Goal: Task Accomplishment & Management: Use online tool/utility

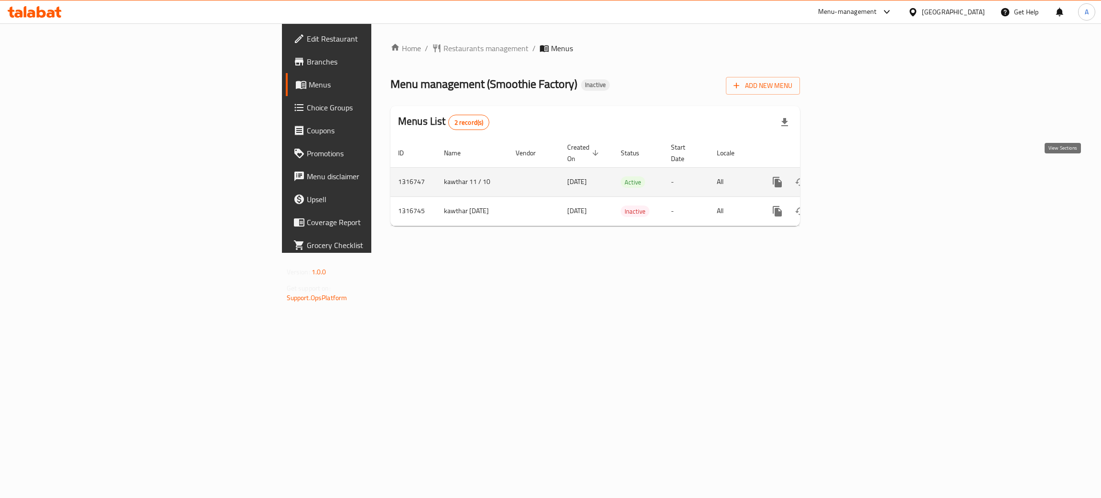
click at [852, 176] on icon "enhanced table" at bounding box center [846, 181] width 11 height 11
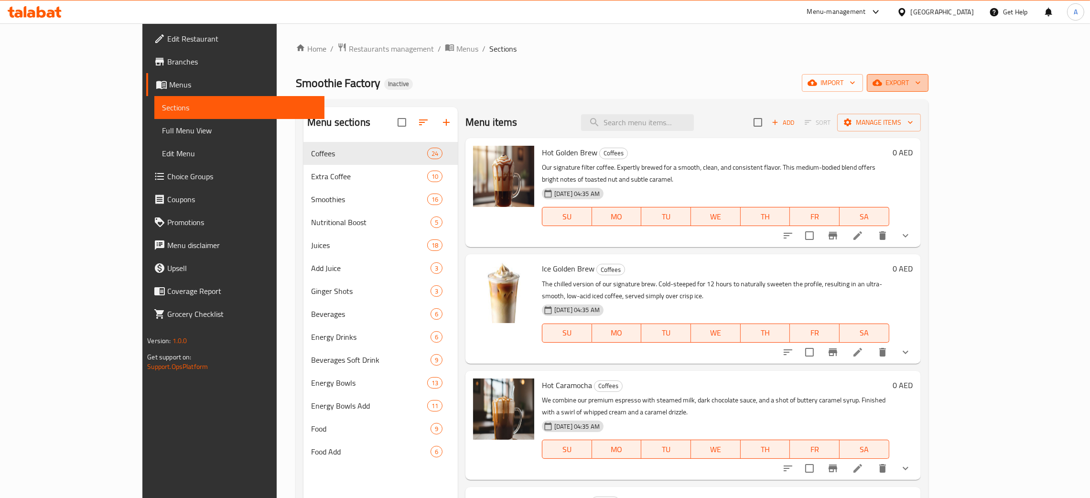
click at [923, 82] on icon "button" at bounding box center [918, 83] width 10 height 10
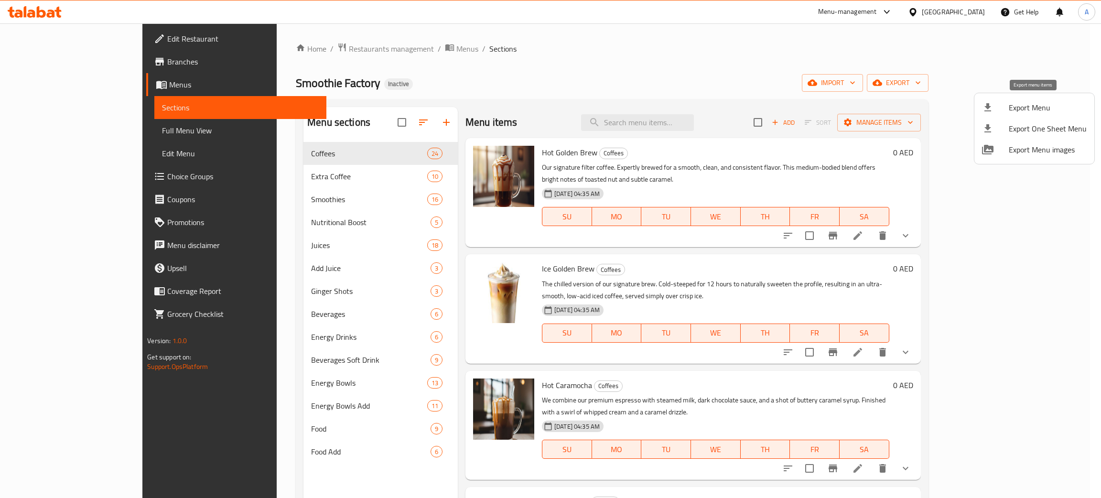
click at [1027, 109] on span "Export Menu" at bounding box center [1048, 107] width 78 height 11
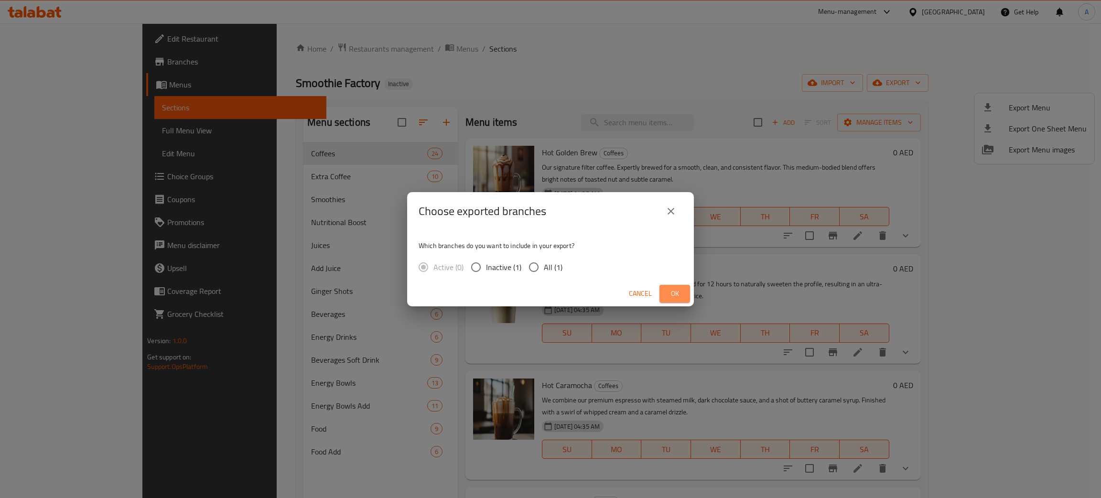
click at [678, 292] on span "Ok" at bounding box center [674, 294] width 15 height 12
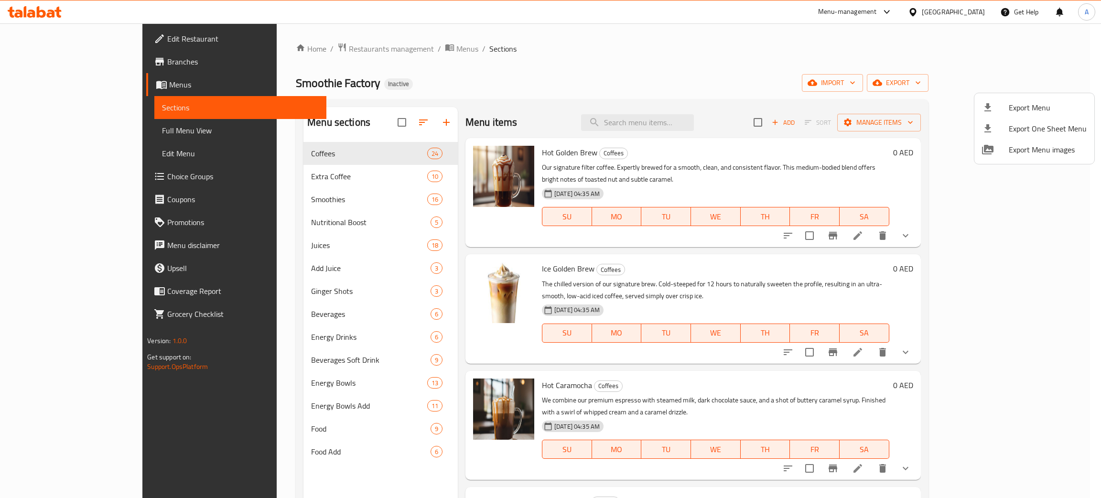
click at [39, 17] on div at bounding box center [550, 249] width 1101 height 498
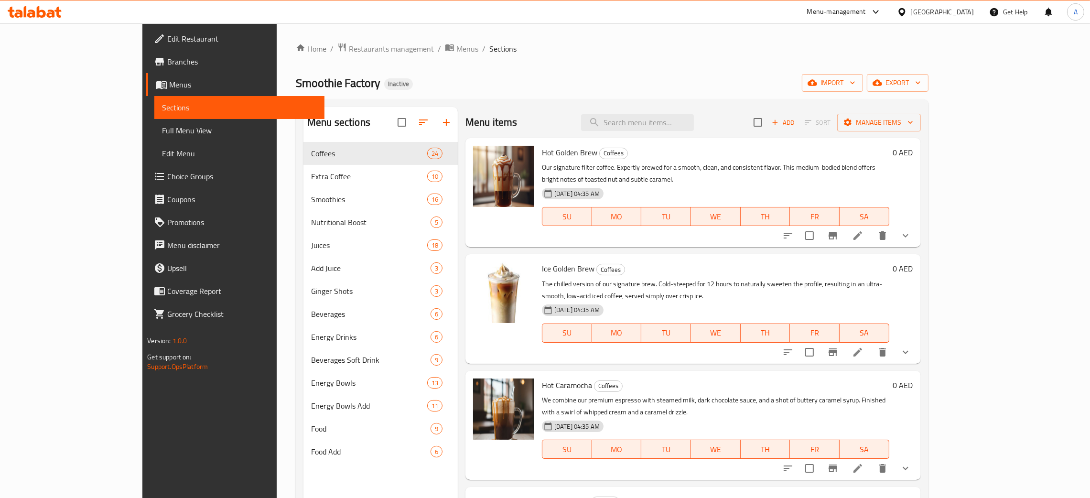
click at [39, 16] on icon at bounding box center [41, 11] width 9 height 11
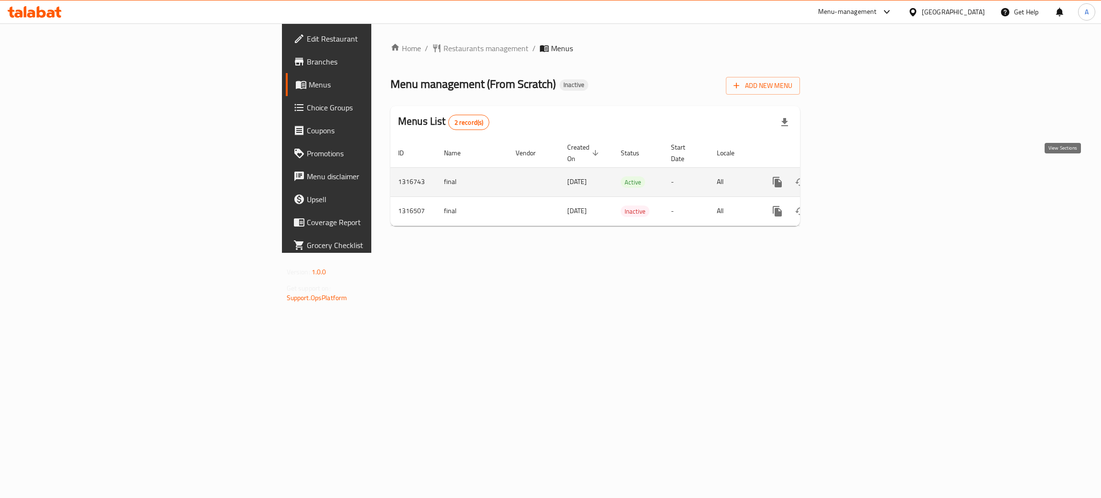
click at [858, 171] on link "enhanced table" at bounding box center [846, 182] width 23 height 23
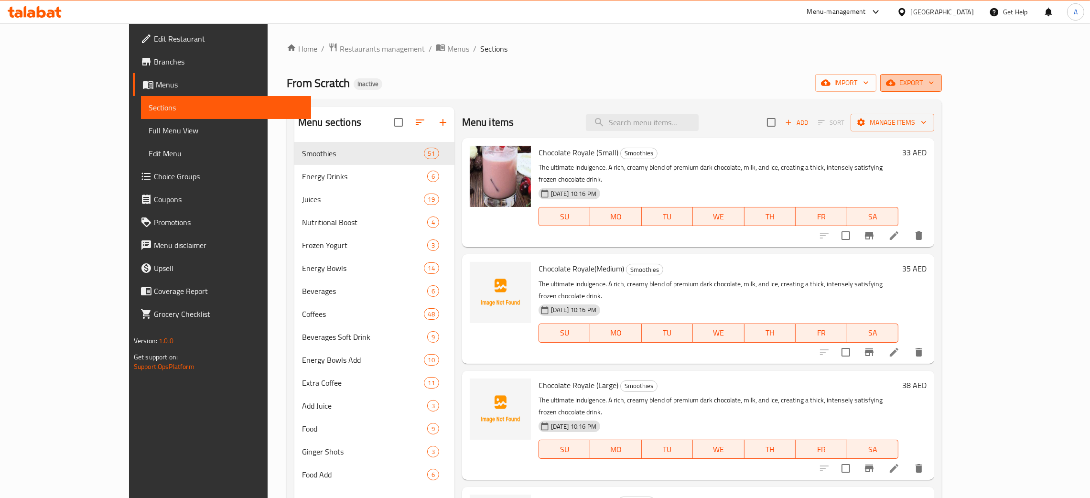
click at [936, 82] on icon "button" at bounding box center [932, 83] width 10 height 10
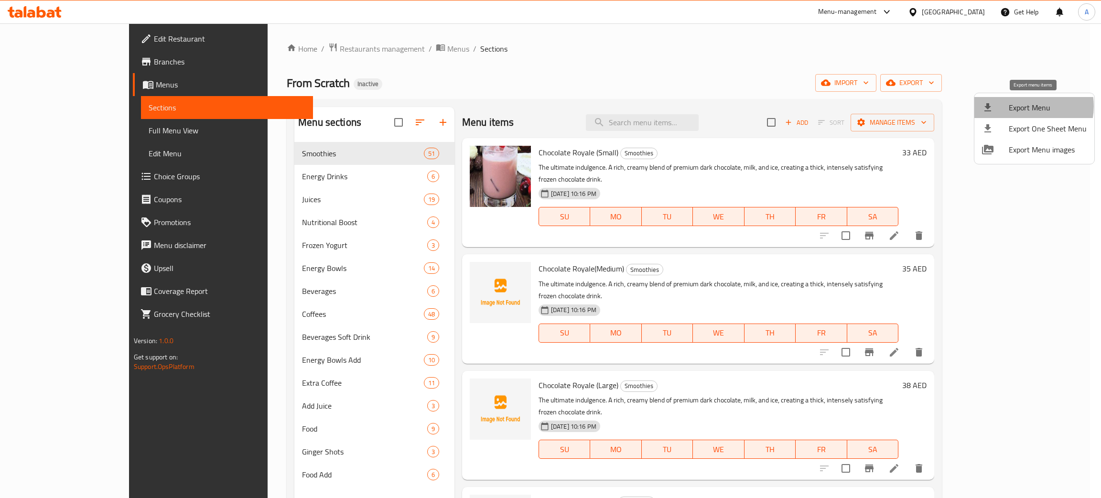
click at [1025, 106] on span "Export Menu" at bounding box center [1048, 107] width 78 height 11
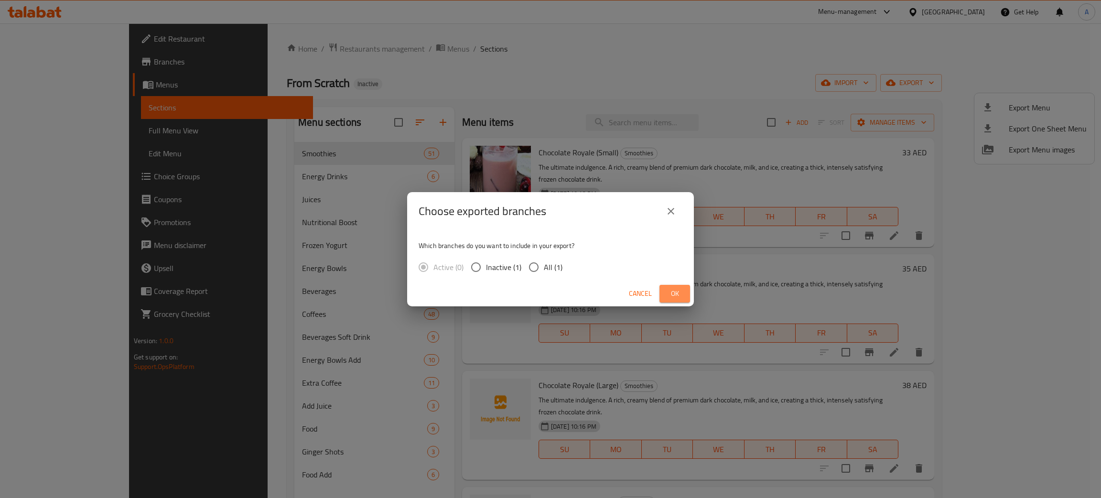
click at [679, 295] on span "Ok" at bounding box center [674, 294] width 15 height 12
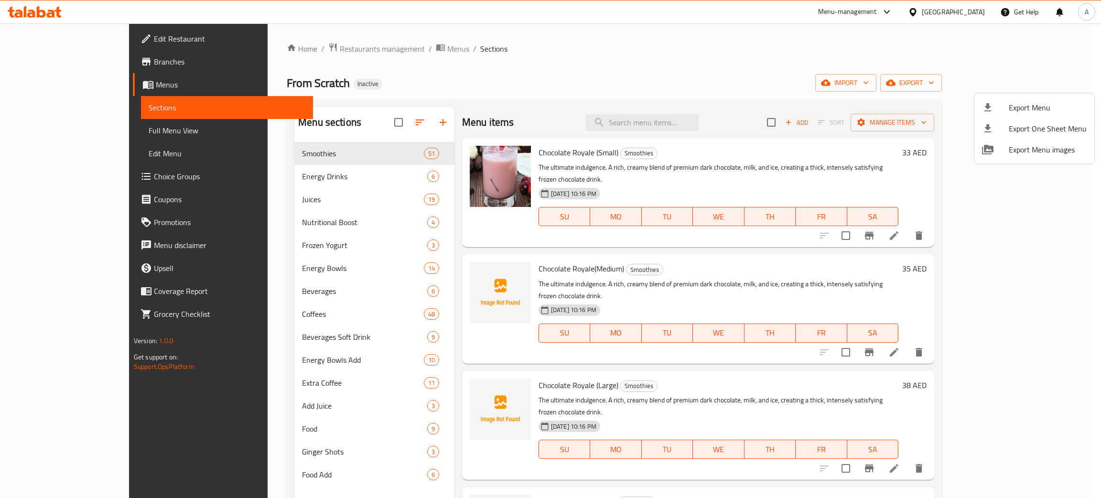
click at [43, 13] on div at bounding box center [550, 249] width 1101 height 498
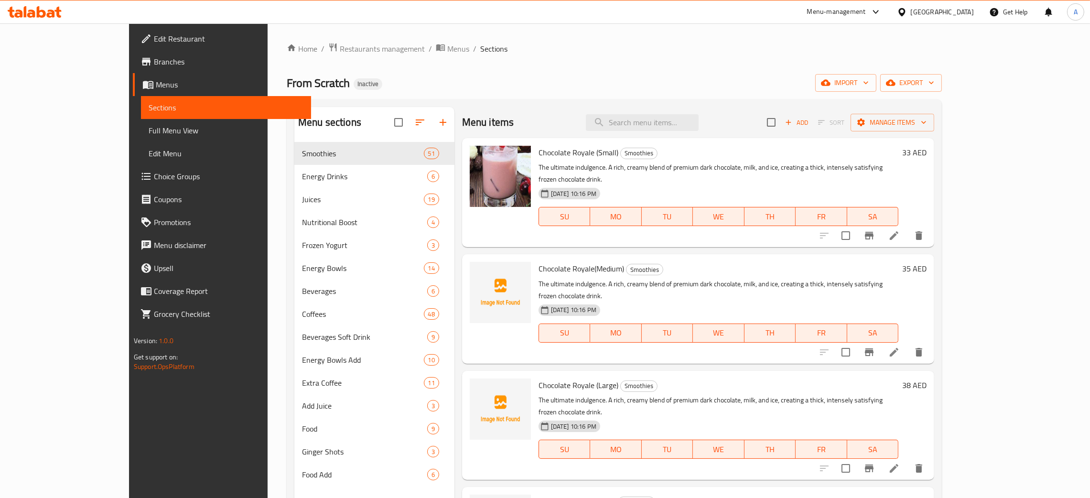
click at [43, 13] on icon at bounding box center [41, 11] width 9 height 11
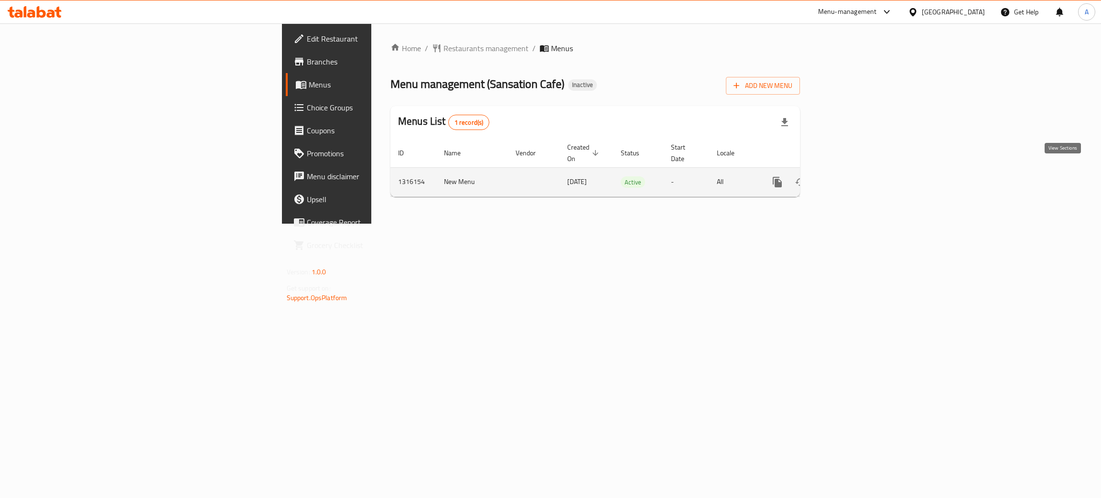
click at [851, 178] on icon "enhanced table" at bounding box center [846, 182] width 9 height 9
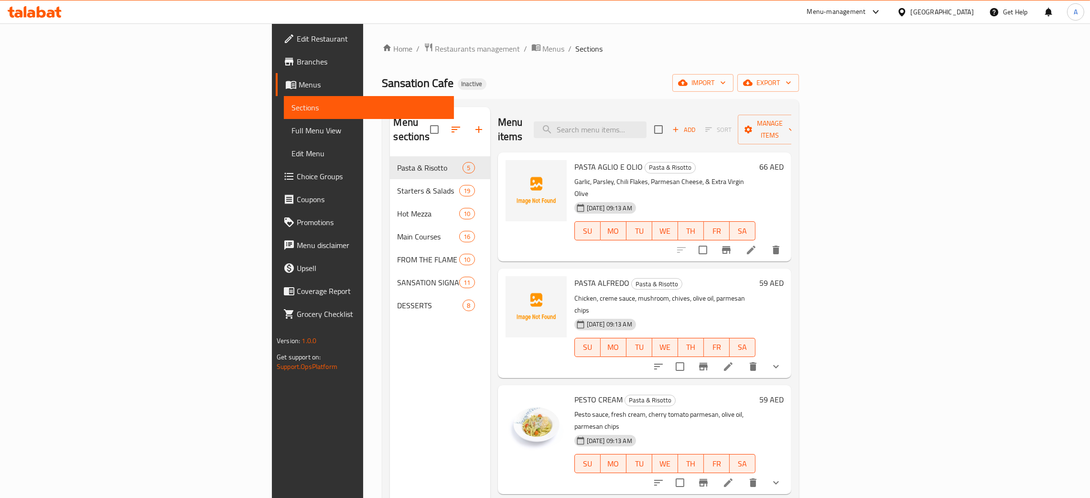
click at [292, 129] on span "Full Menu View" at bounding box center [369, 130] width 155 height 11
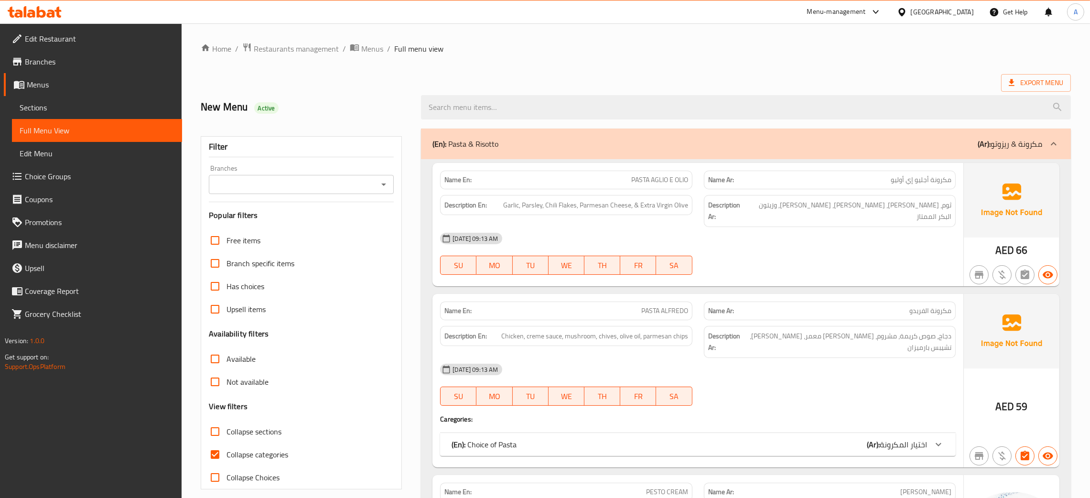
drag, startPoint x: 897, startPoint y: 48, endPoint x: 870, endPoint y: 63, distance: 30.2
click at [897, 48] on ol "Home / Restaurants management / Menus / Full menu view" at bounding box center [636, 49] width 870 height 12
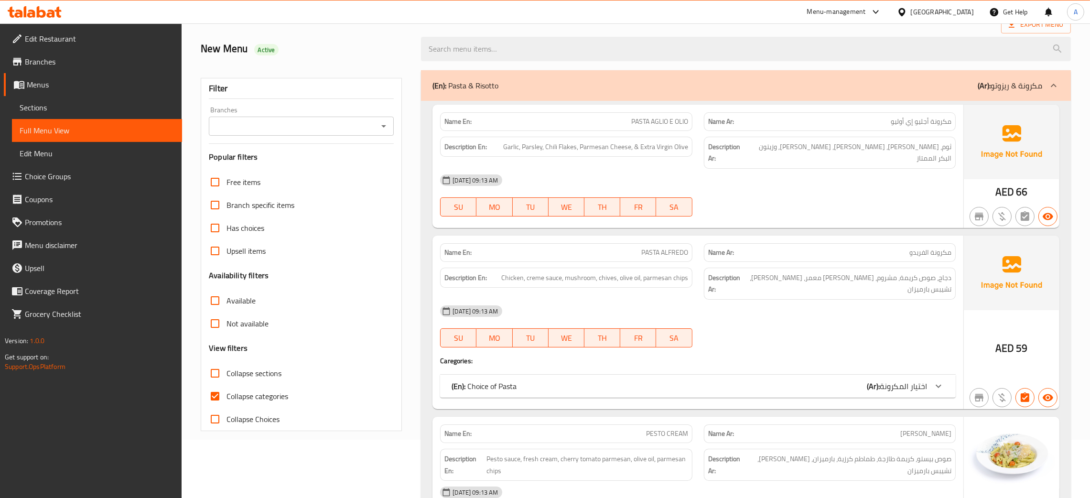
scroll to position [287, 0]
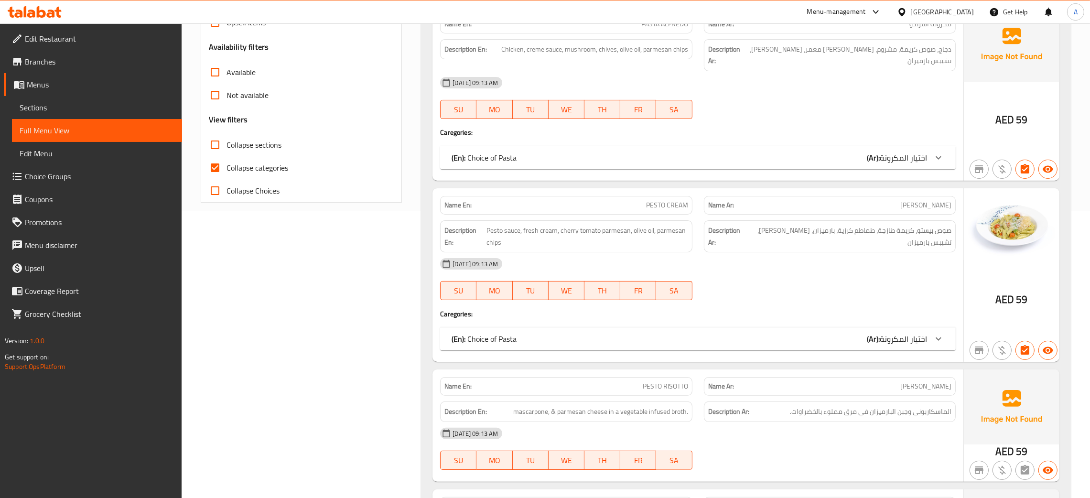
click at [217, 149] on input "Collapse sections" at bounding box center [215, 144] width 23 height 23
checkbox input "true"
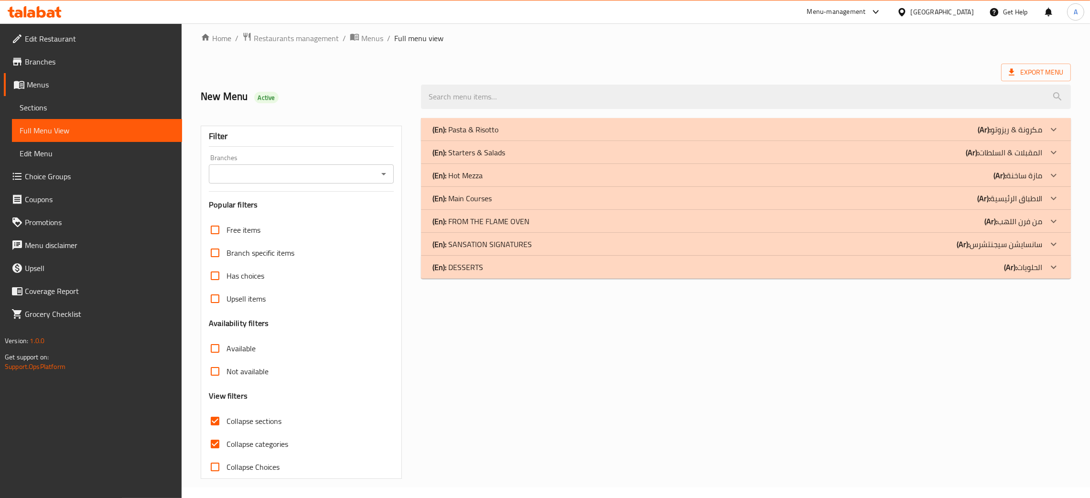
scroll to position [11, 0]
drag, startPoint x: 216, startPoint y: 444, endPoint x: 470, endPoint y: 393, distance: 258.9
click at [216, 444] on input "Collapse categories" at bounding box center [215, 444] width 23 height 23
checkbox input "false"
click at [567, 149] on div "(En): Starters & Salads (Ar): المقبلات & السلطات" at bounding box center [738, 152] width 610 height 11
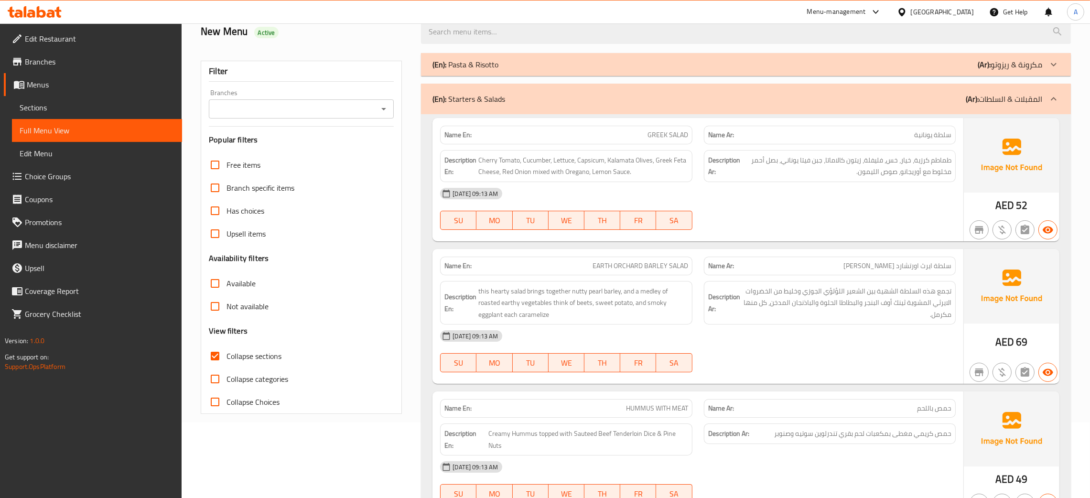
scroll to position [0, 0]
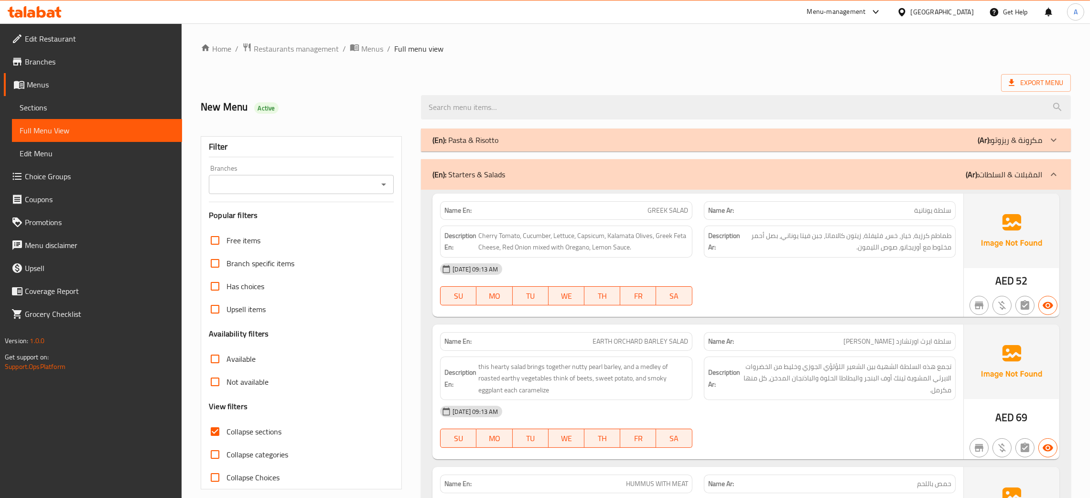
click at [1053, 172] on icon at bounding box center [1053, 174] width 11 height 11
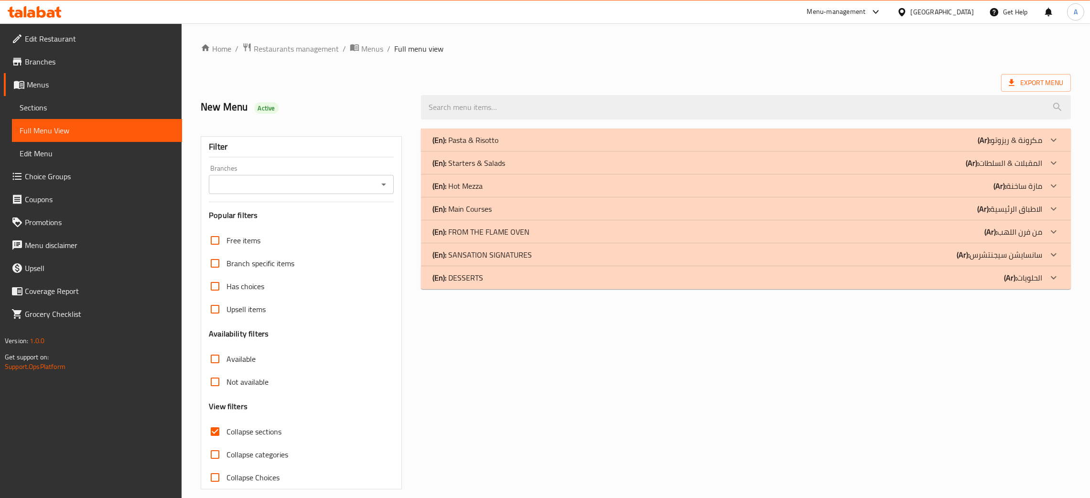
click at [531, 190] on div "(En): Hot Mezza (Ar): مازة ساخنة" at bounding box center [738, 185] width 610 height 11
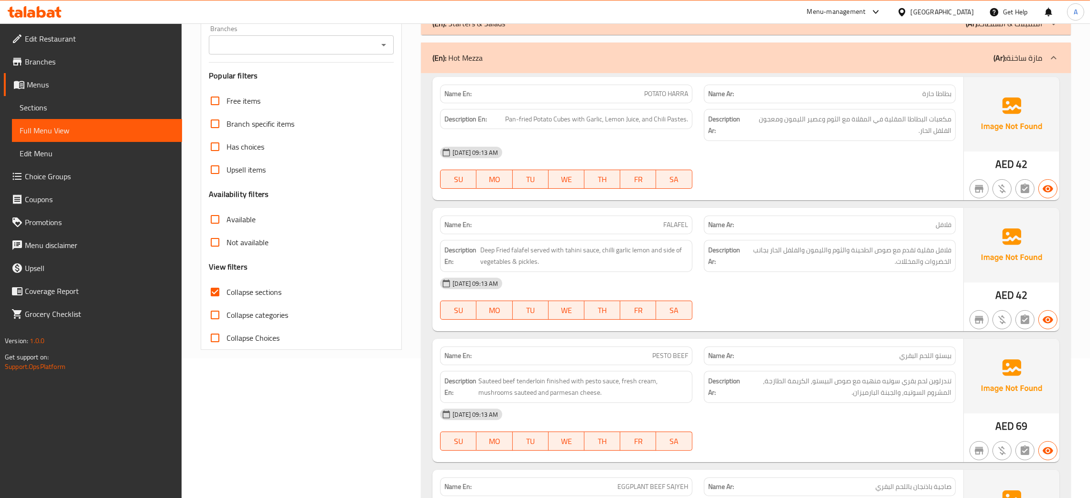
scroll to position [143, 0]
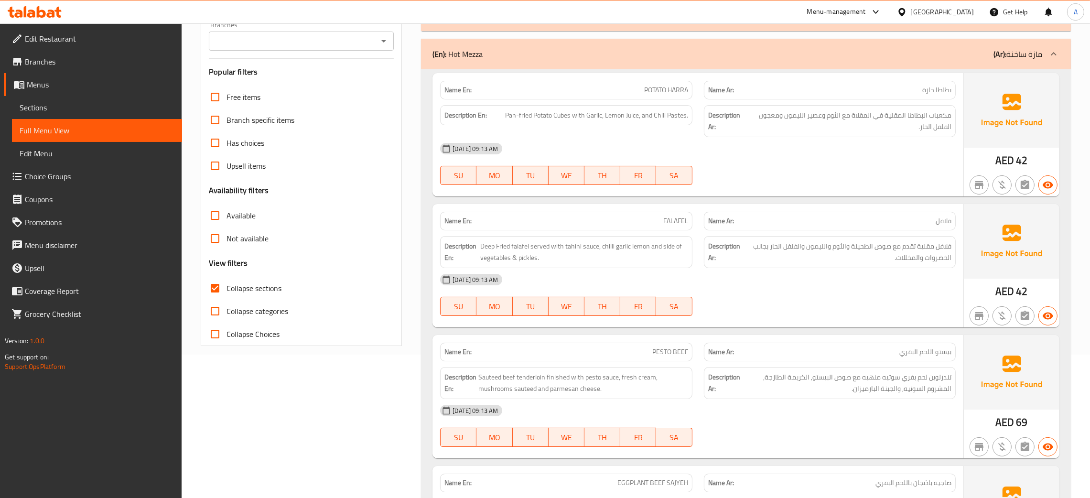
click at [934, 10] on div "[GEOGRAPHIC_DATA]" at bounding box center [942, 12] width 63 height 11
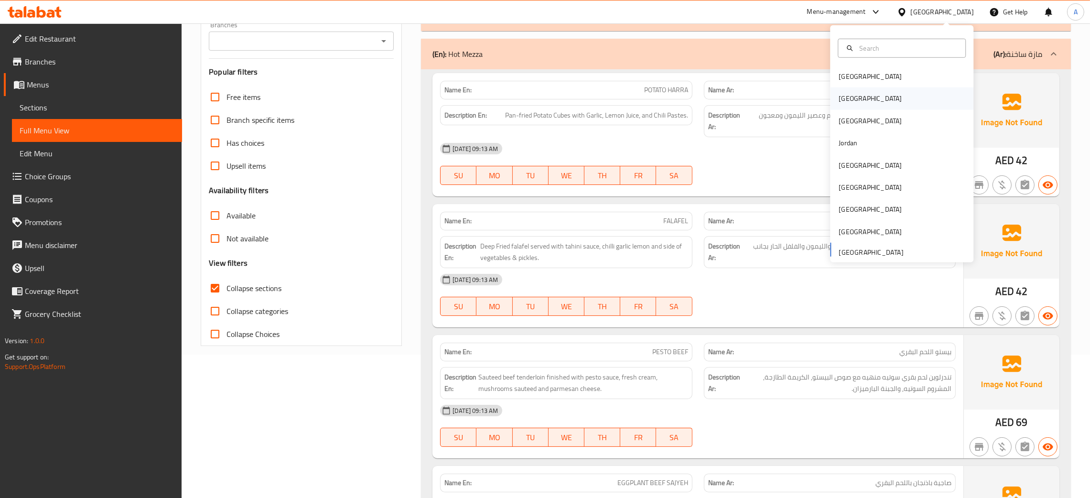
click at [844, 94] on div "Egypt" at bounding box center [870, 98] width 63 height 11
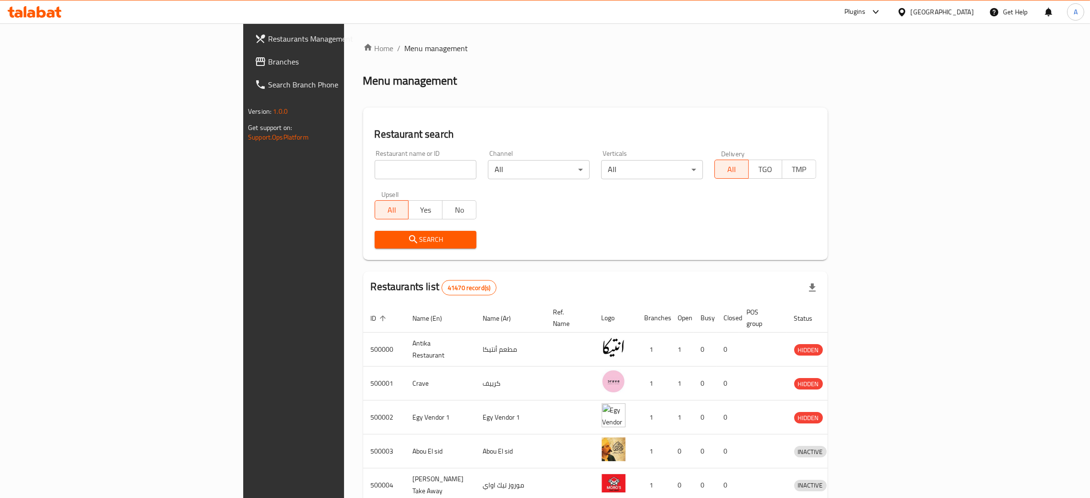
click at [375, 172] on input "search" at bounding box center [426, 169] width 102 height 19
paste input "Kufta"
type input "Kufta"
click button "Search" at bounding box center [426, 240] width 102 height 18
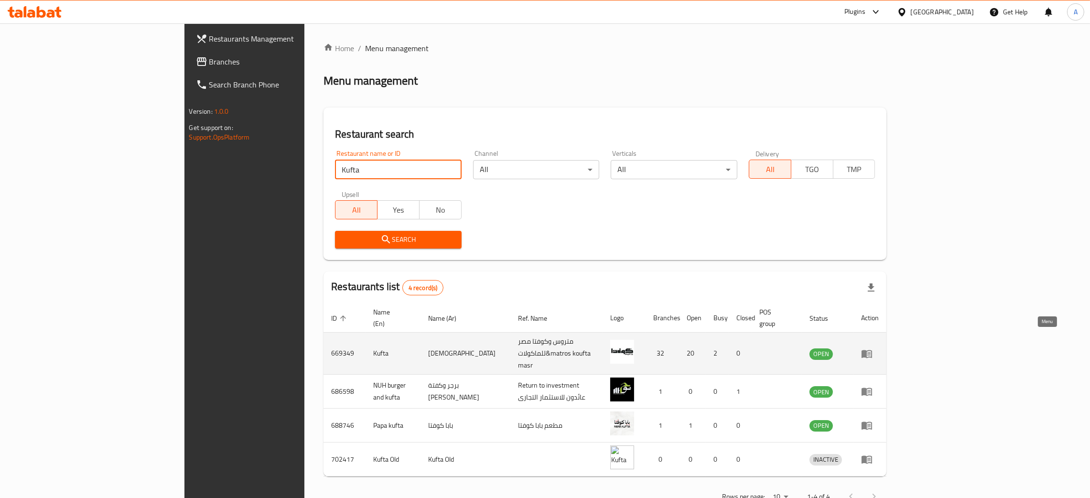
click at [872, 350] on icon "enhanced table" at bounding box center [867, 354] width 11 height 8
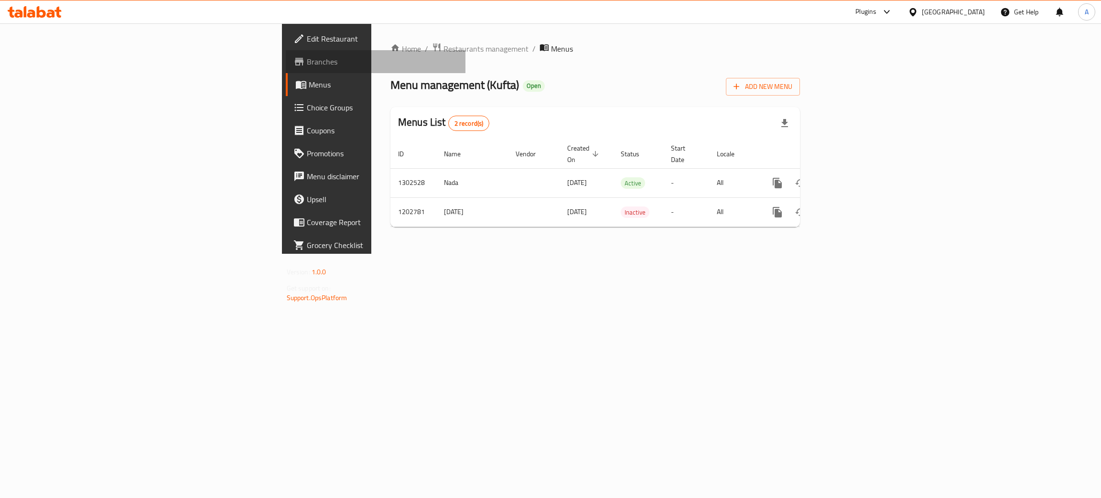
click at [307, 62] on span "Branches" at bounding box center [383, 61] width 152 height 11
